Goal: Information Seeking & Learning: Learn about a topic

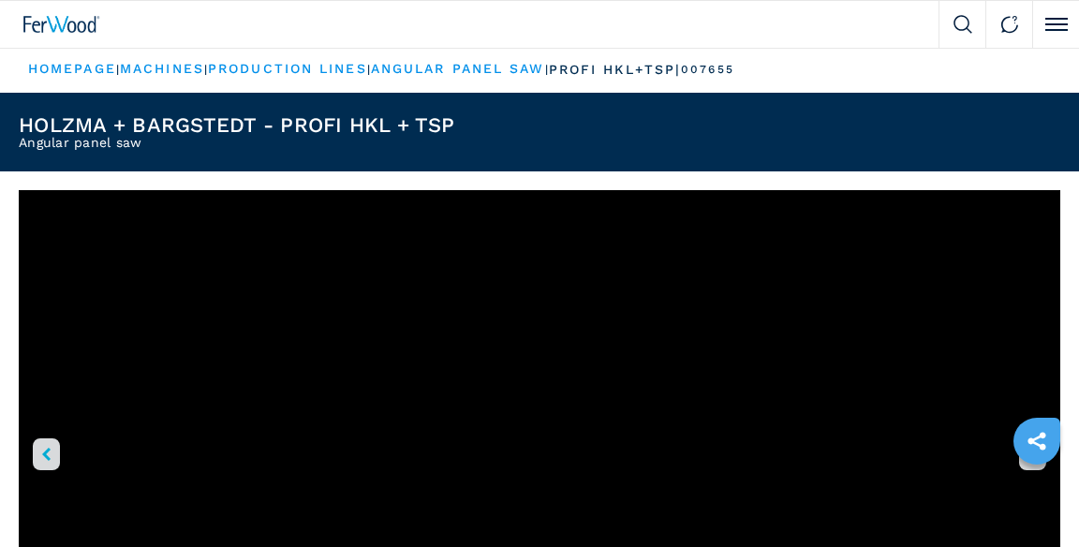
click at [1042, 47] on button "Click to toggle menu" at bounding box center [1055, 24] width 47 height 47
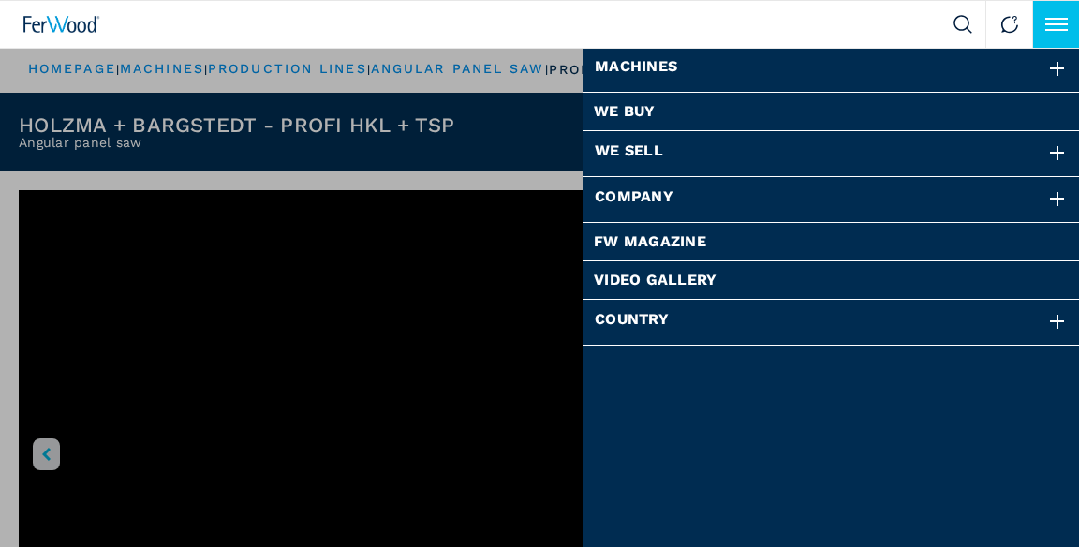
click at [736, 209] on div "Company" at bounding box center [831, 199] width 497 height 45
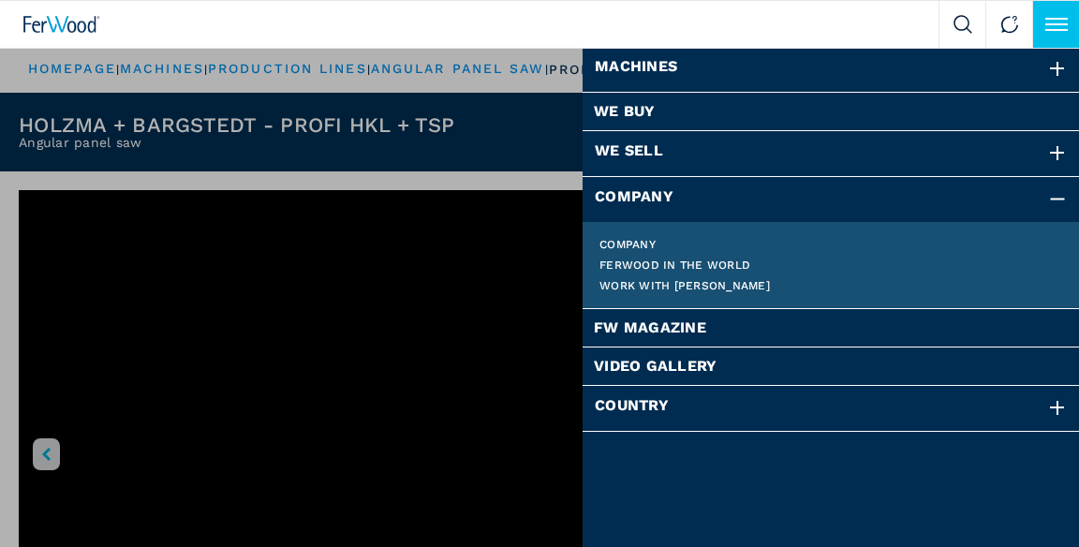
click at [646, 243] on link "Company" at bounding box center [832, 244] width 464 height 11
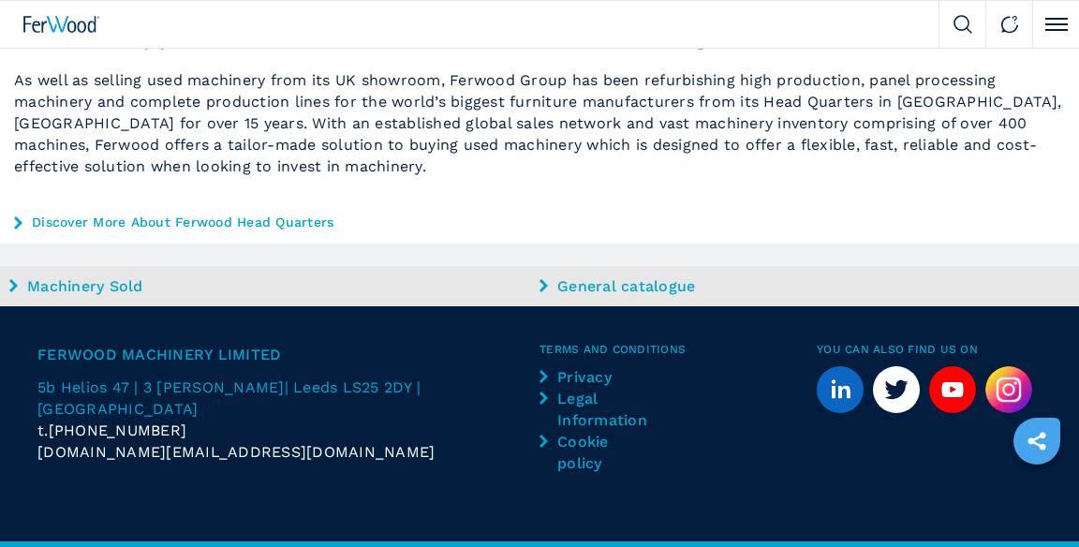
scroll to position [1683, 0]
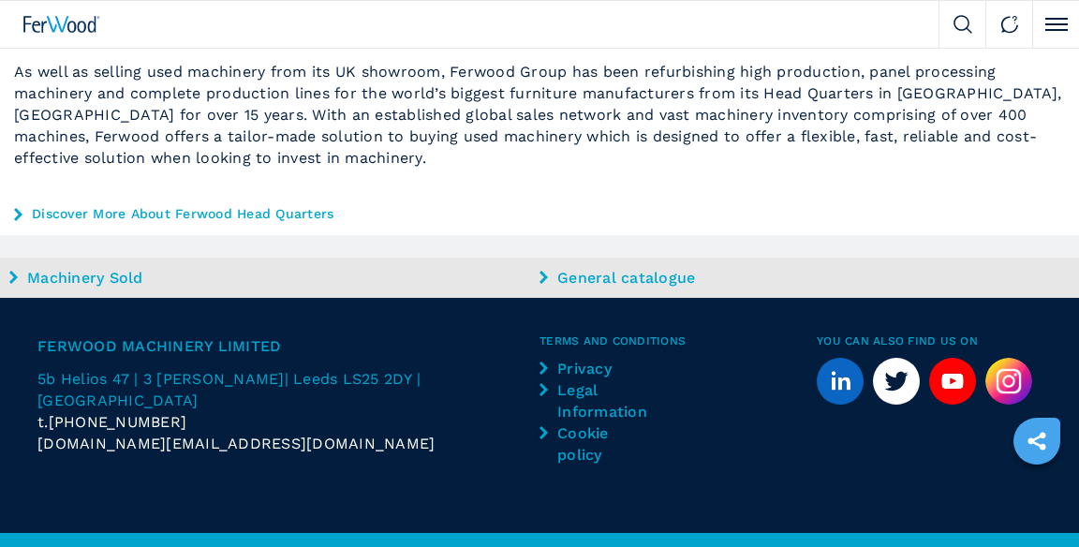
click at [107, 289] on link "Machinery Sold" at bounding box center [272, 278] width 526 height 22
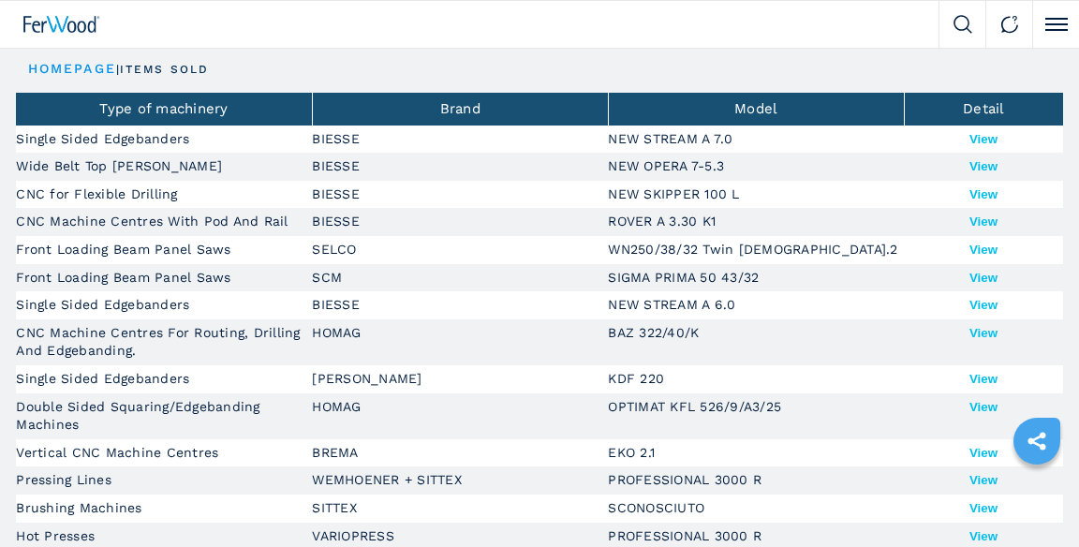
click at [190, 62] on p "items sold" at bounding box center [164, 70] width 89 height 16
click at [188, 70] on p "items sold" at bounding box center [164, 70] width 89 height 16
click at [172, 68] on p "items sold" at bounding box center [164, 70] width 89 height 16
click at [204, 77] on p "items sold" at bounding box center [164, 70] width 89 height 16
click at [96, 63] on link "HOMEPAGE" at bounding box center [72, 68] width 88 height 15
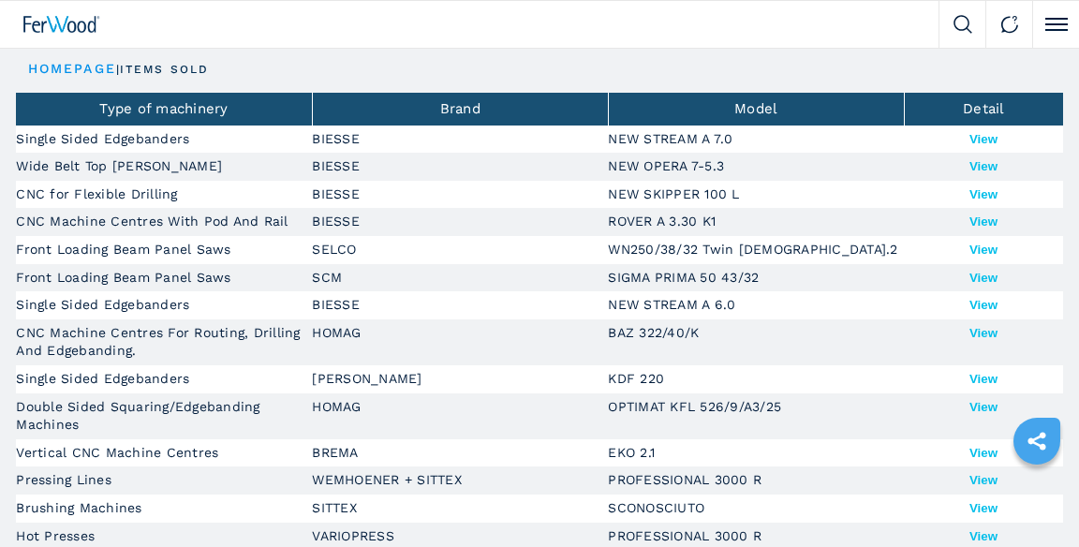
click at [1044, 41] on button "Click to toggle menu" at bounding box center [1055, 24] width 47 height 47
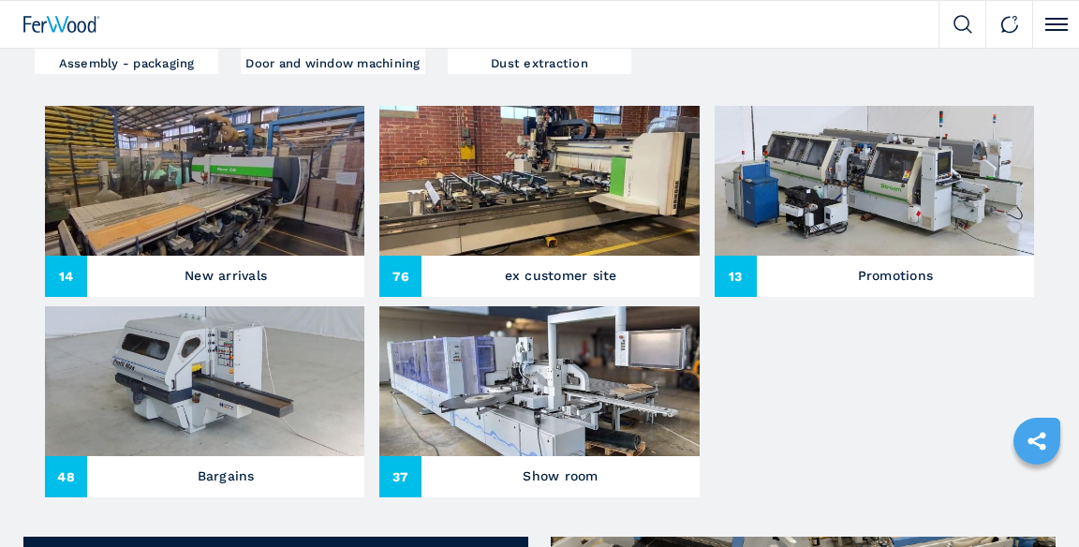
scroll to position [706, 0]
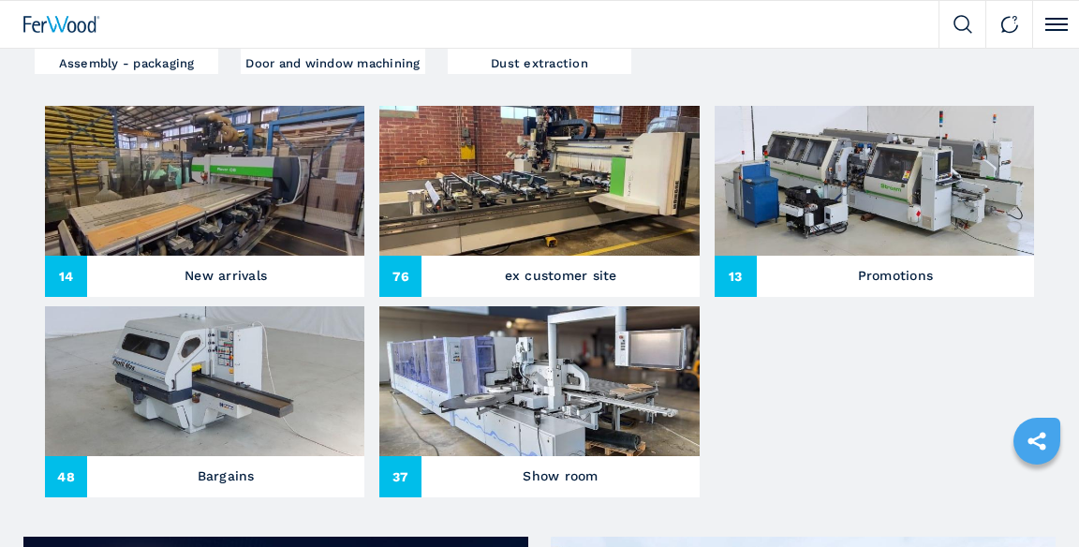
click at [926, 192] on img at bounding box center [874, 181] width 319 height 150
click at [924, 281] on h3 "Promotions" at bounding box center [896, 275] width 76 height 26
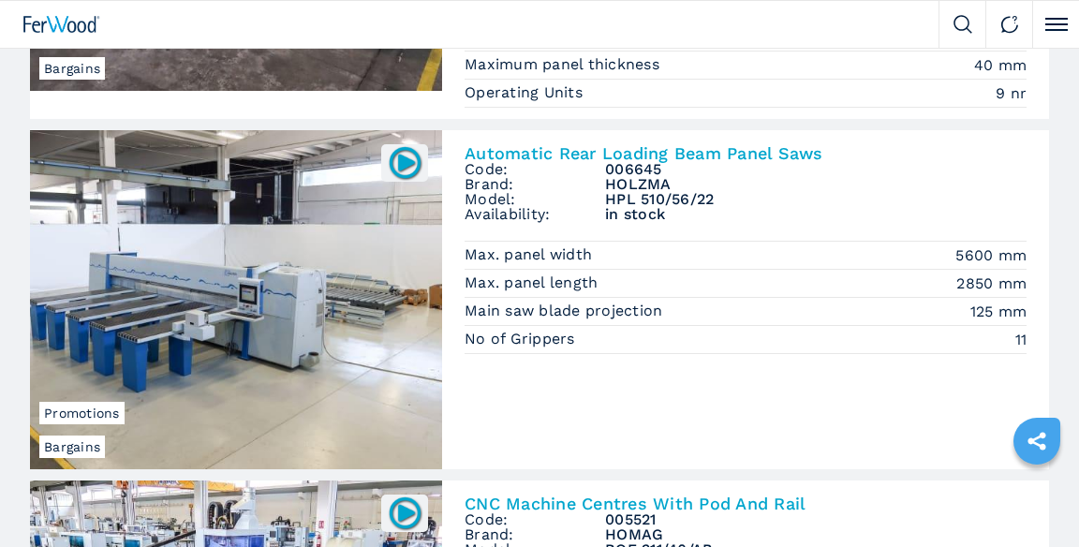
scroll to position [2365, 0]
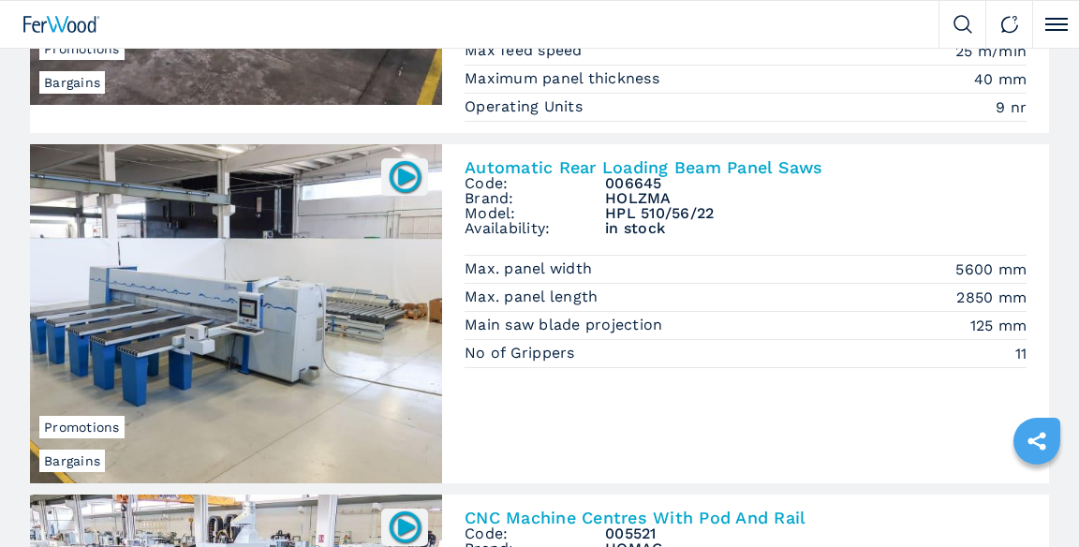
click at [309, 317] on img at bounding box center [236, 313] width 412 height 339
click at [406, 172] on img at bounding box center [405, 176] width 37 height 37
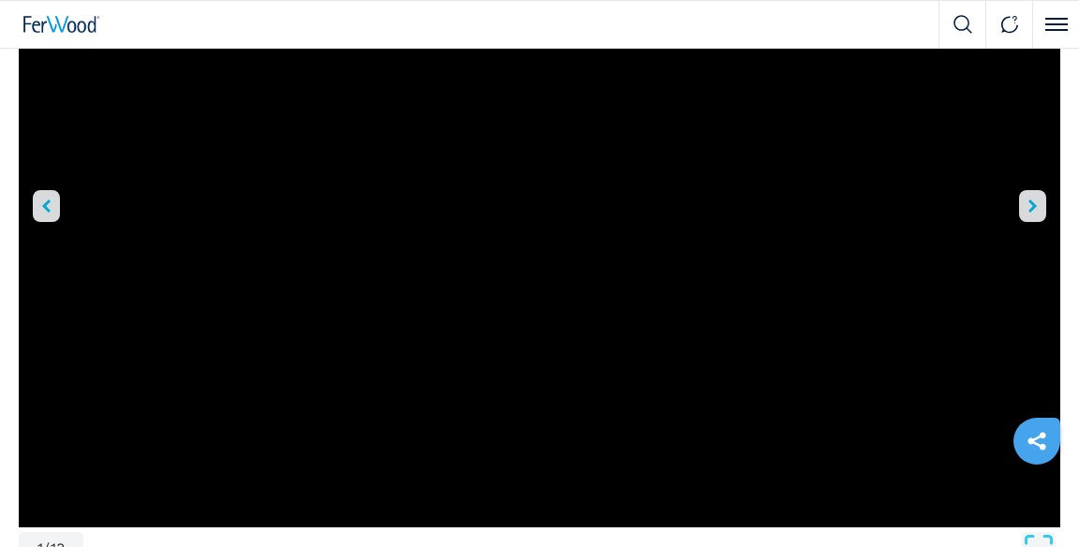
scroll to position [247, 0]
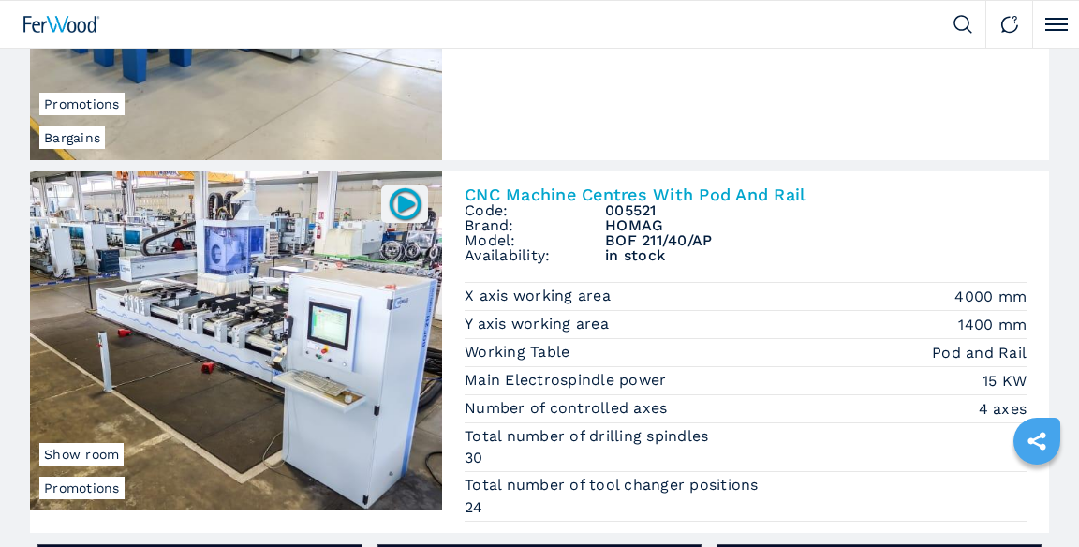
scroll to position [2687, 0]
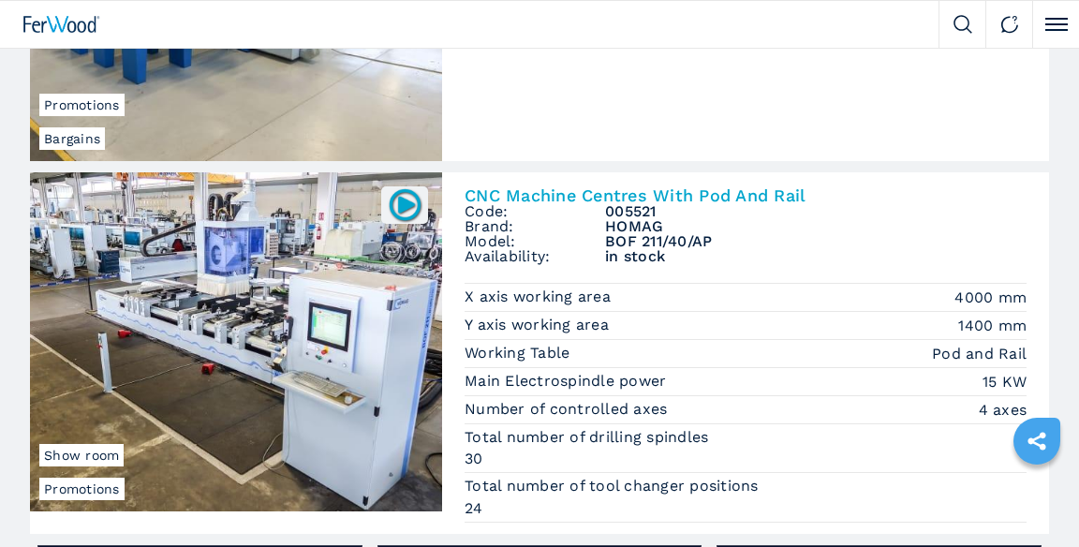
click at [318, 335] on img at bounding box center [236, 341] width 412 height 339
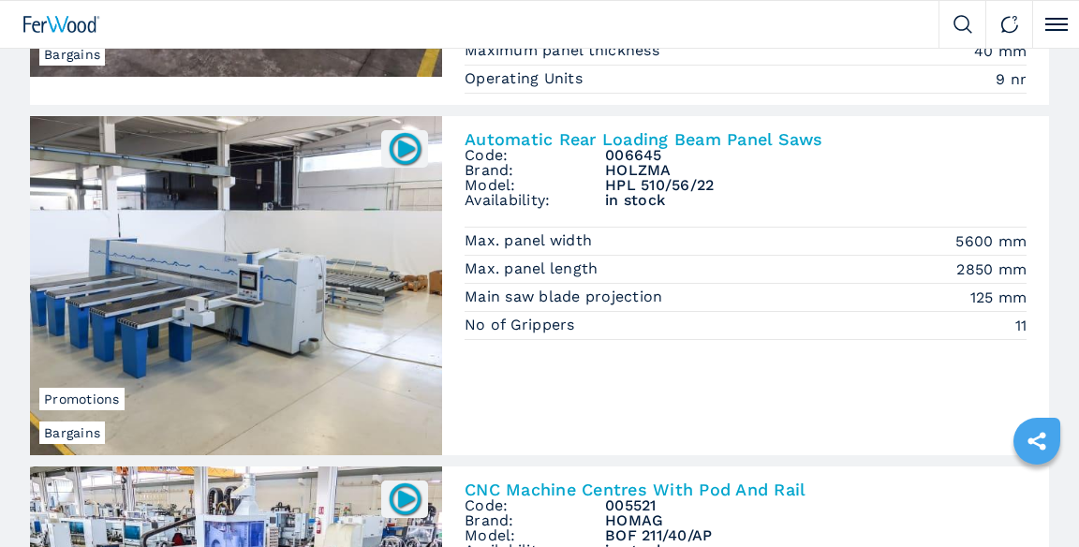
scroll to position [2384, 0]
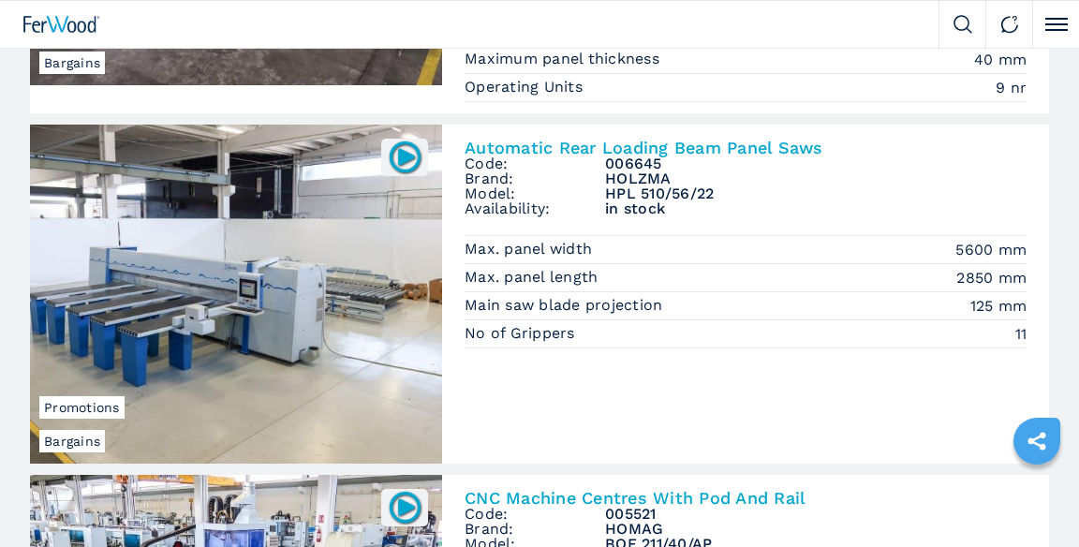
click at [1039, 444] on icon "sharethis" at bounding box center [1037, 441] width 18 height 18
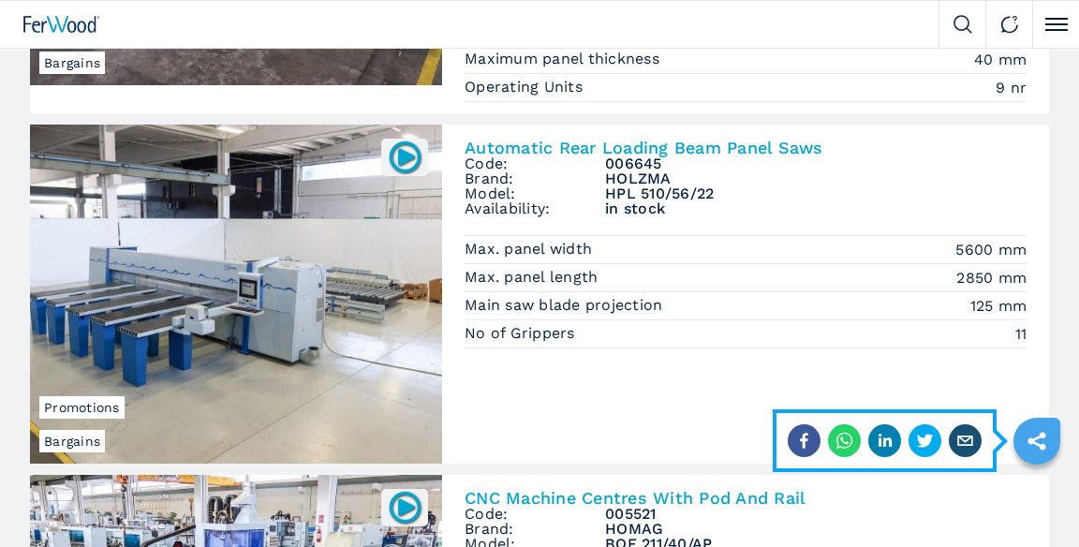
click at [665, 376] on link "Bargains Promotions Automatic Rear Loading Beam Panel Saws Code: 006645 Brand: …" at bounding box center [539, 294] width 1019 height 339
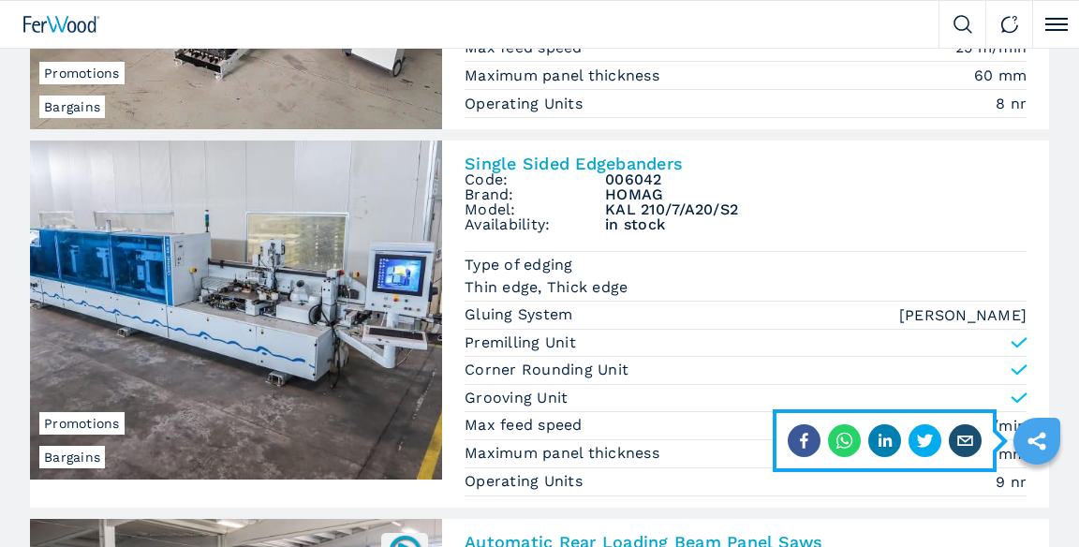
scroll to position [1988, 0]
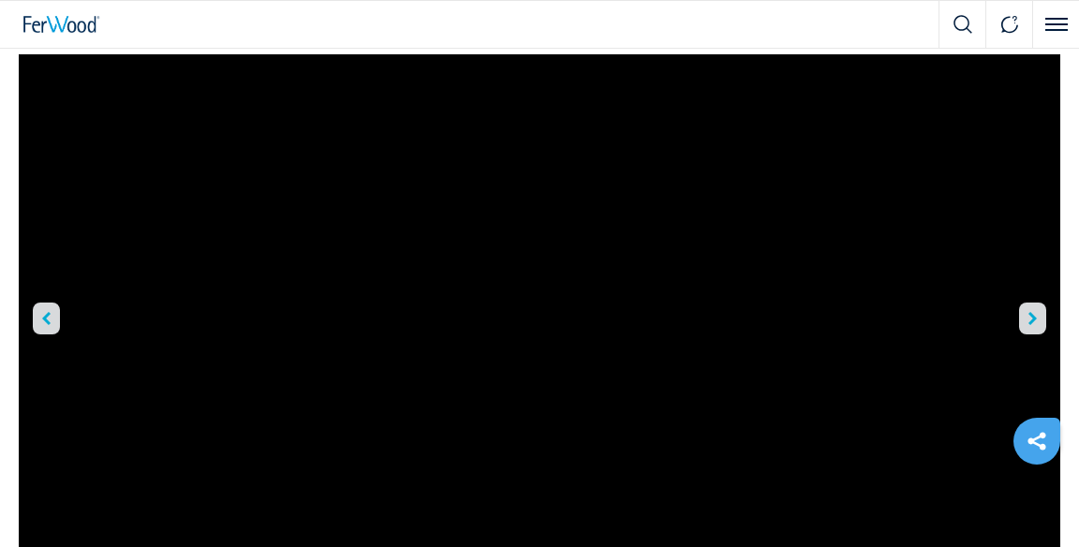
scroll to position [146, 0]
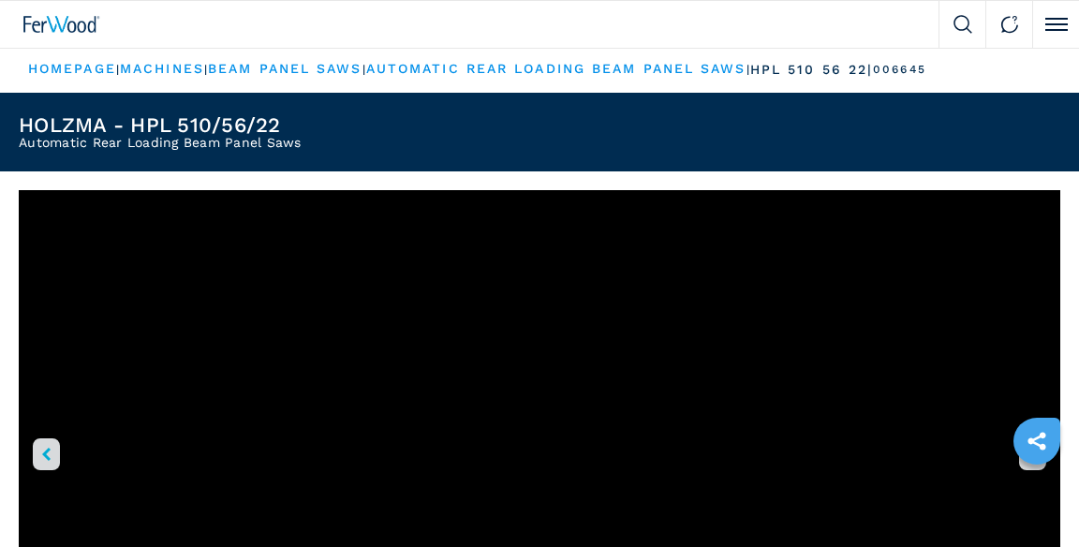
click at [589, 72] on link "automatic rear loading beam panel saws" at bounding box center [556, 68] width 380 height 15
